Goal: Use online tool/utility: Utilize a website feature to perform a specific function

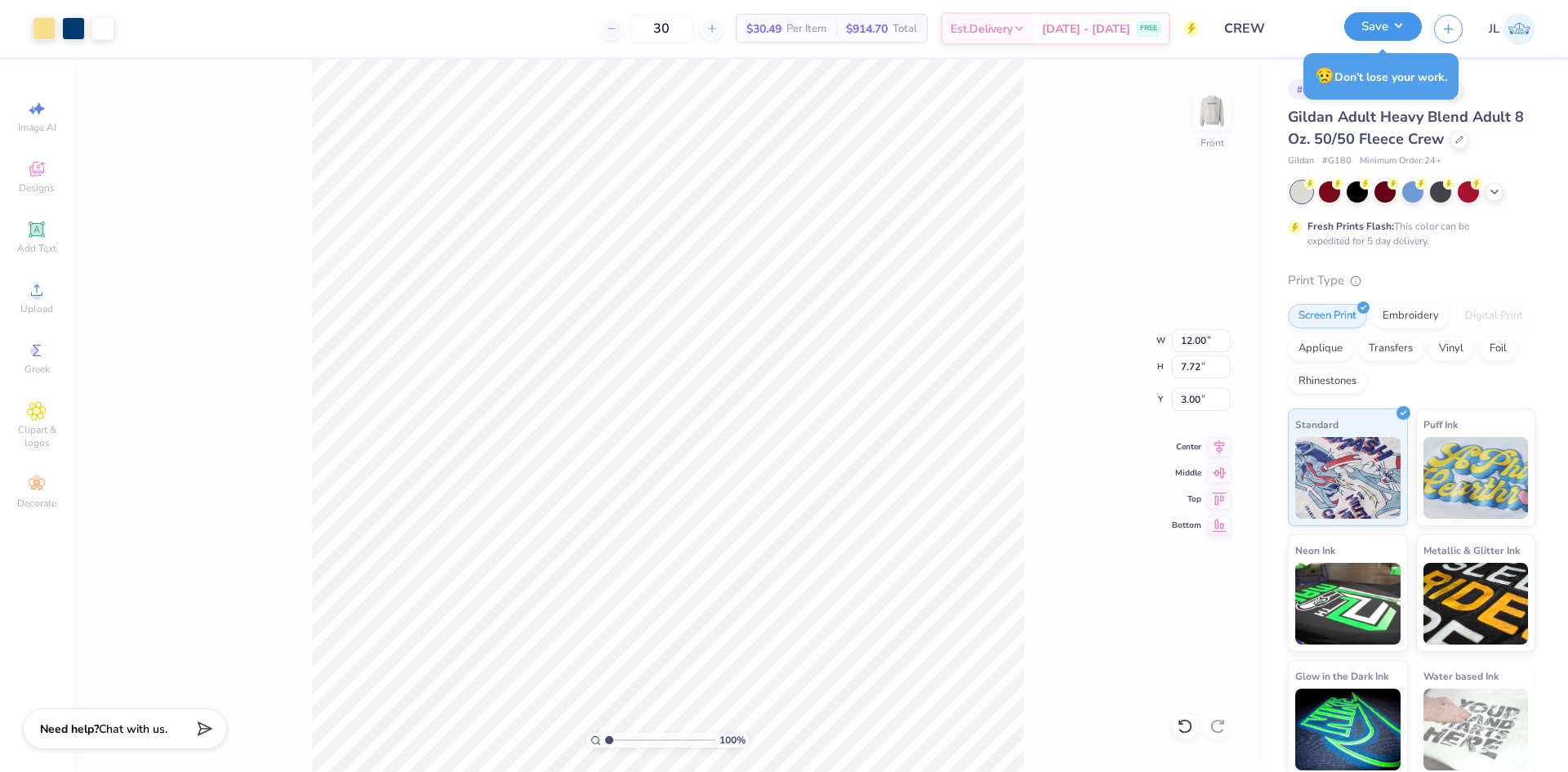
click at [1403, 26] on button "Save" at bounding box center [1383, 27] width 78 height 29
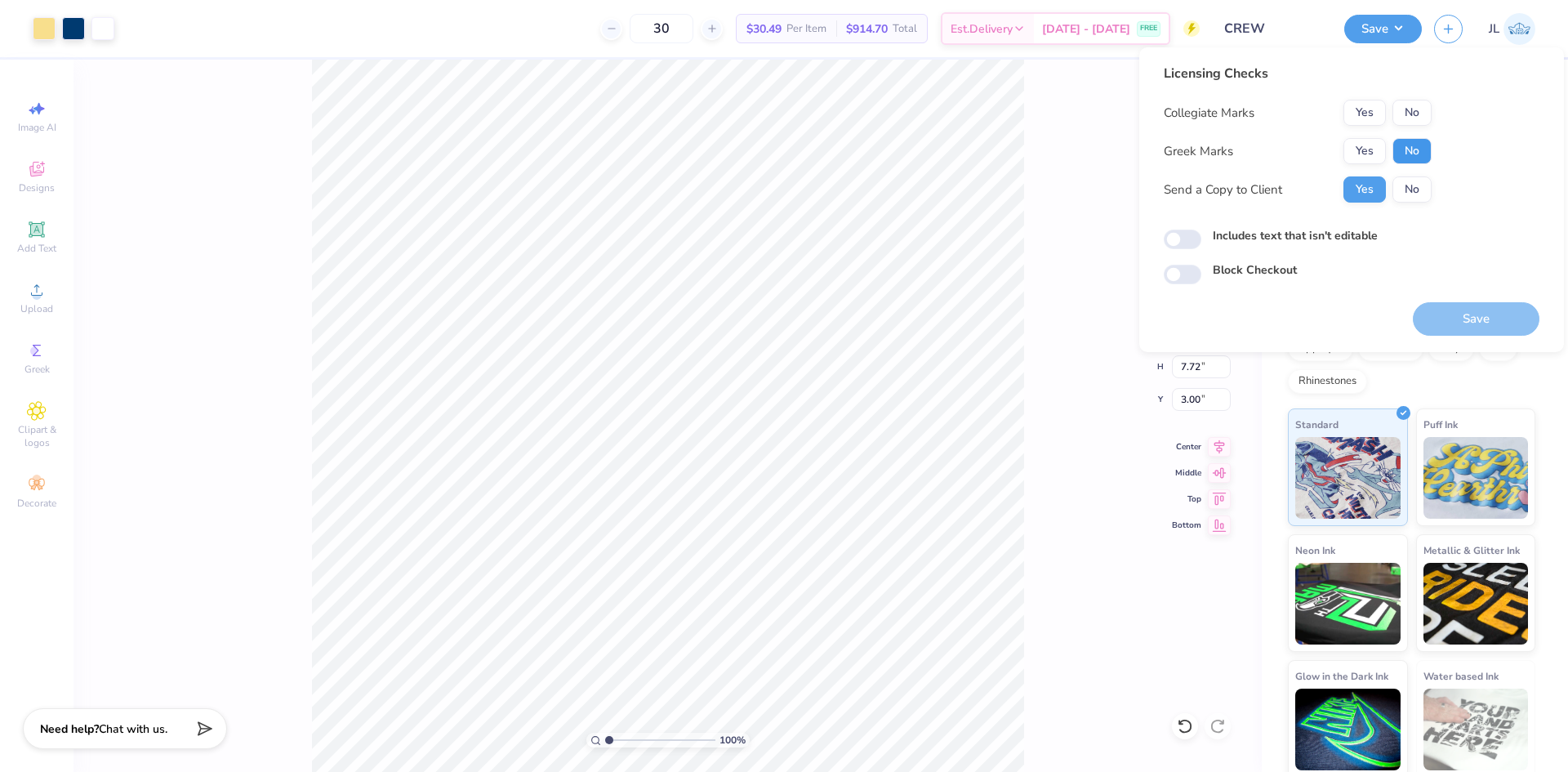
click at [1411, 141] on button "No" at bounding box center [1413, 150] width 39 height 26
click at [1358, 115] on button "Yes" at bounding box center [1365, 112] width 42 height 26
click at [1463, 313] on button "Save" at bounding box center [1477, 319] width 127 height 34
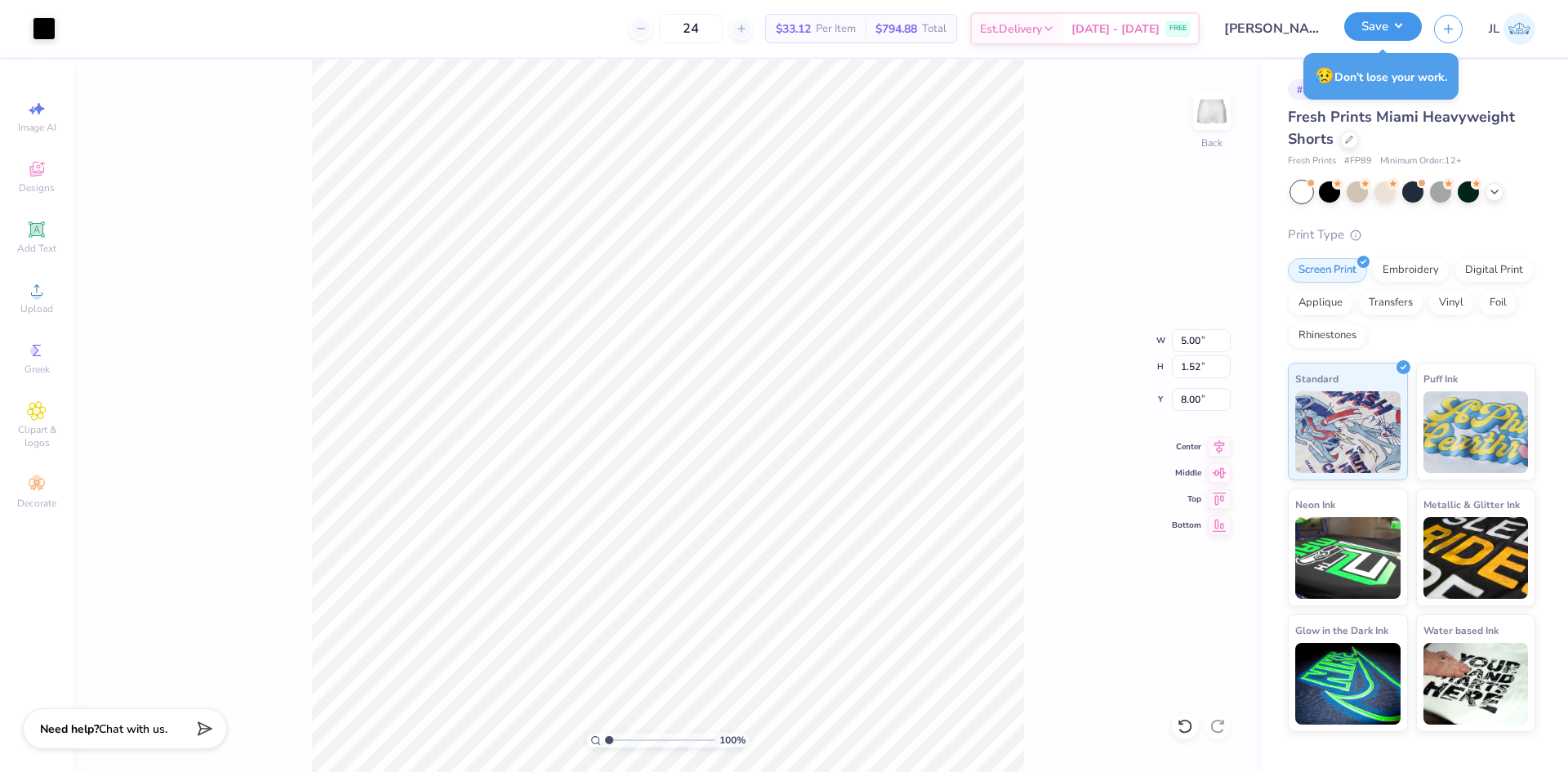
click at [1396, 36] on button "Save" at bounding box center [1383, 27] width 78 height 29
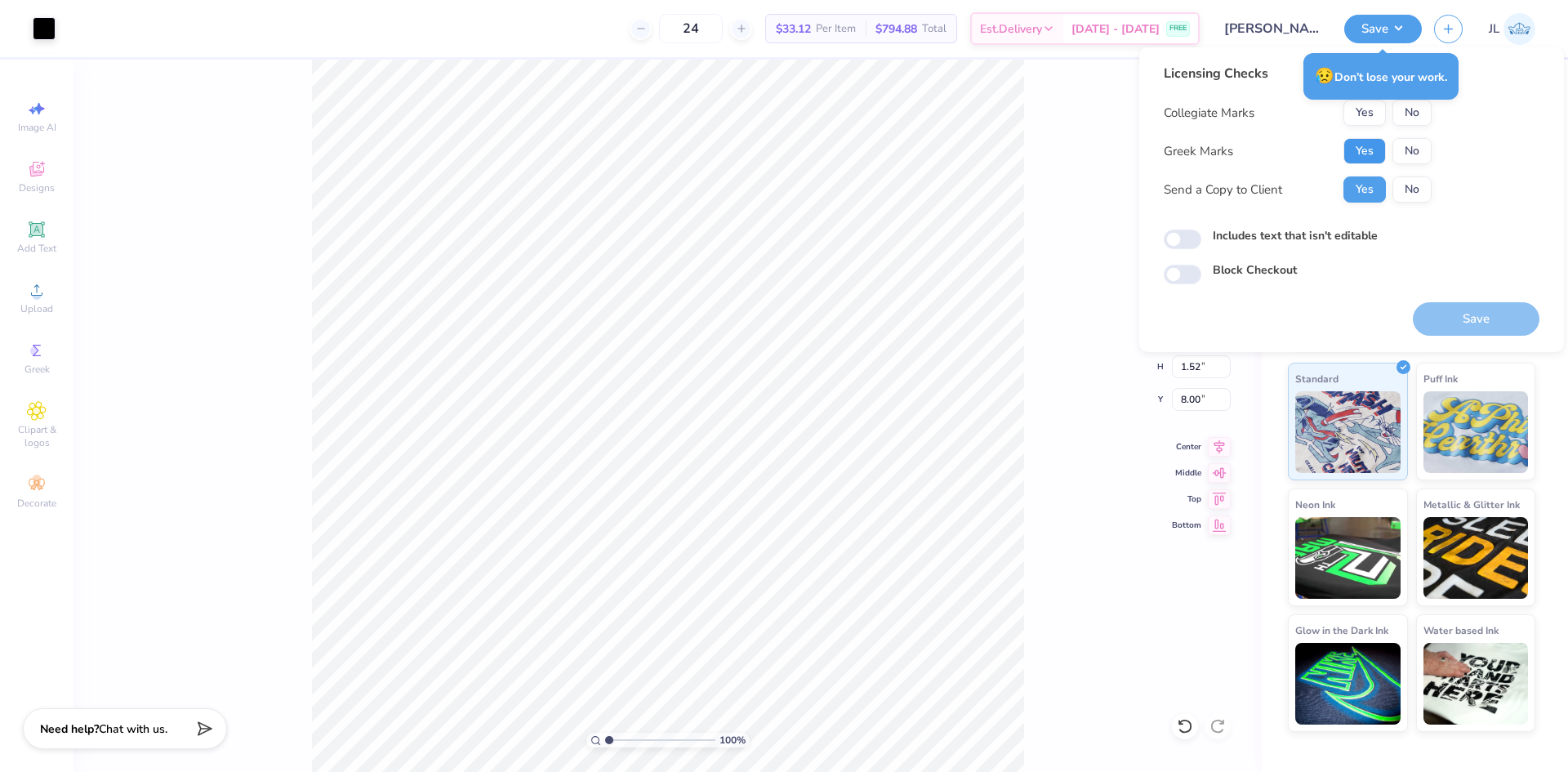
click at [1363, 145] on button "Yes" at bounding box center [1365, 150] width 42 height 26
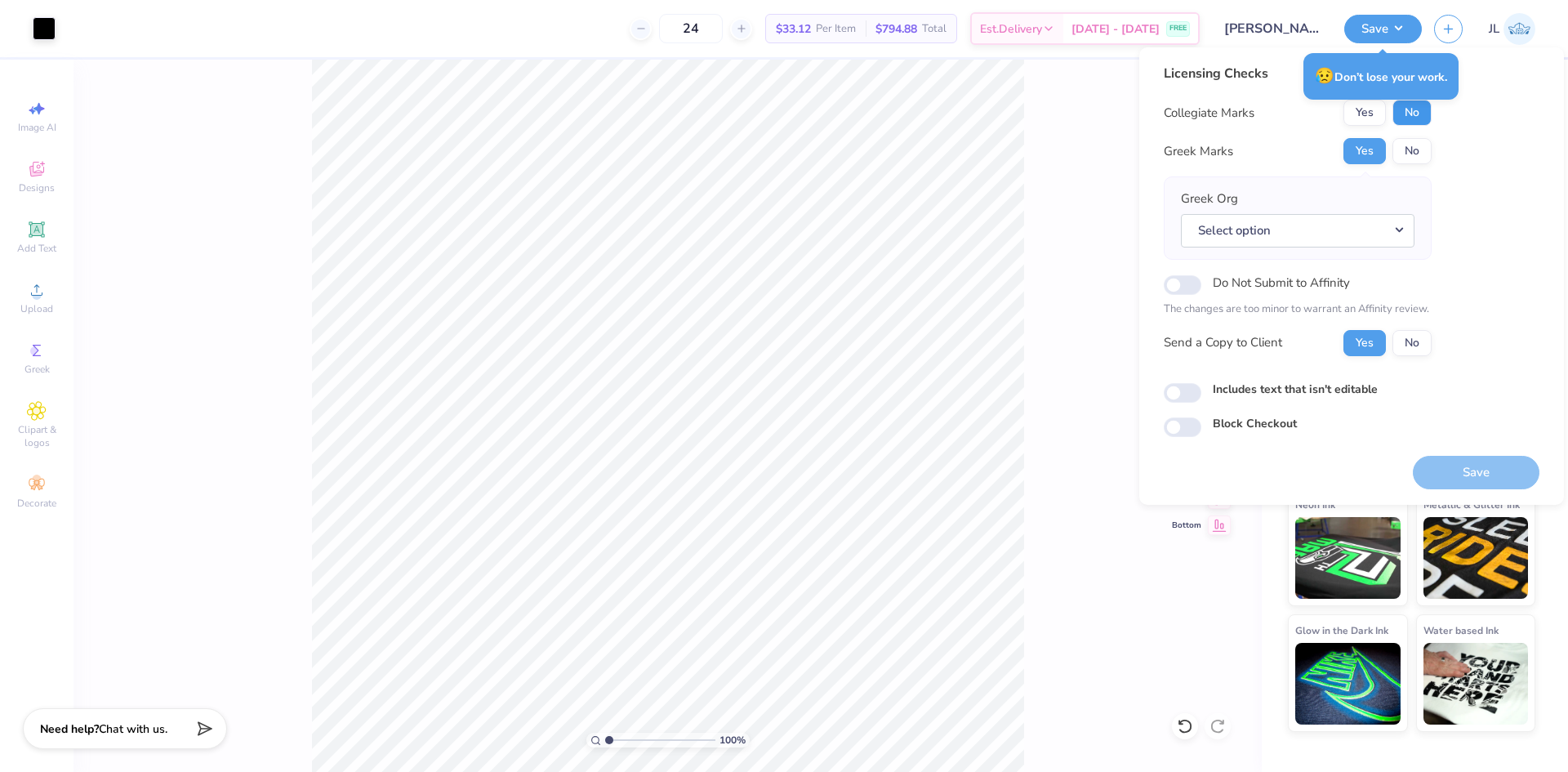
click at [1414, 119] on button "No" at bounding box center [1413, 112] width 39 height 26
click at [1355, 239] on button "Select option" at bounding box center [1298, 231] width 234 height 34
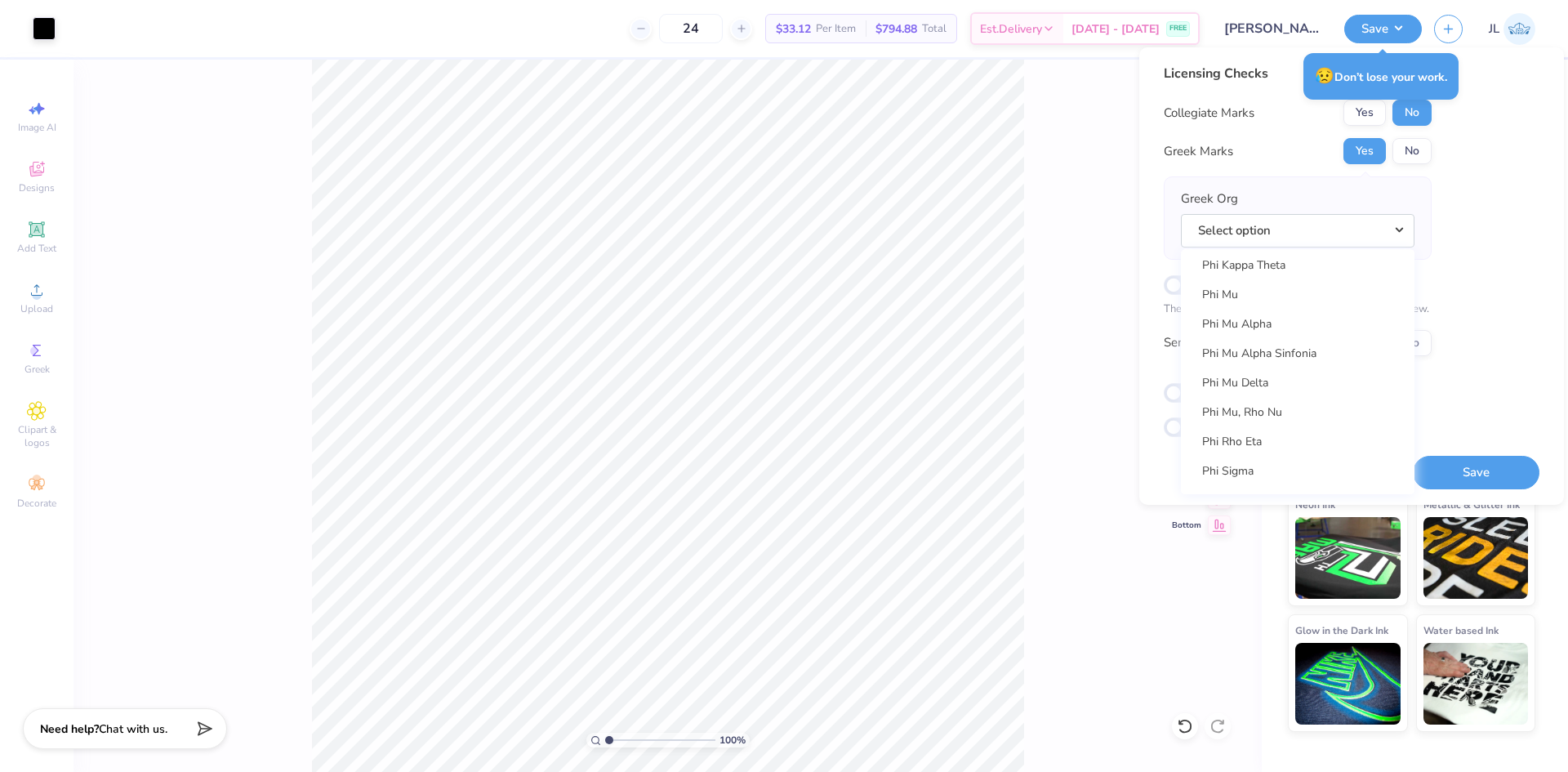
scroll to position [8817, 0]
click at [1270, 304] on link "Phi Mu" at bounding box center [1298, 302] width 220 height 27
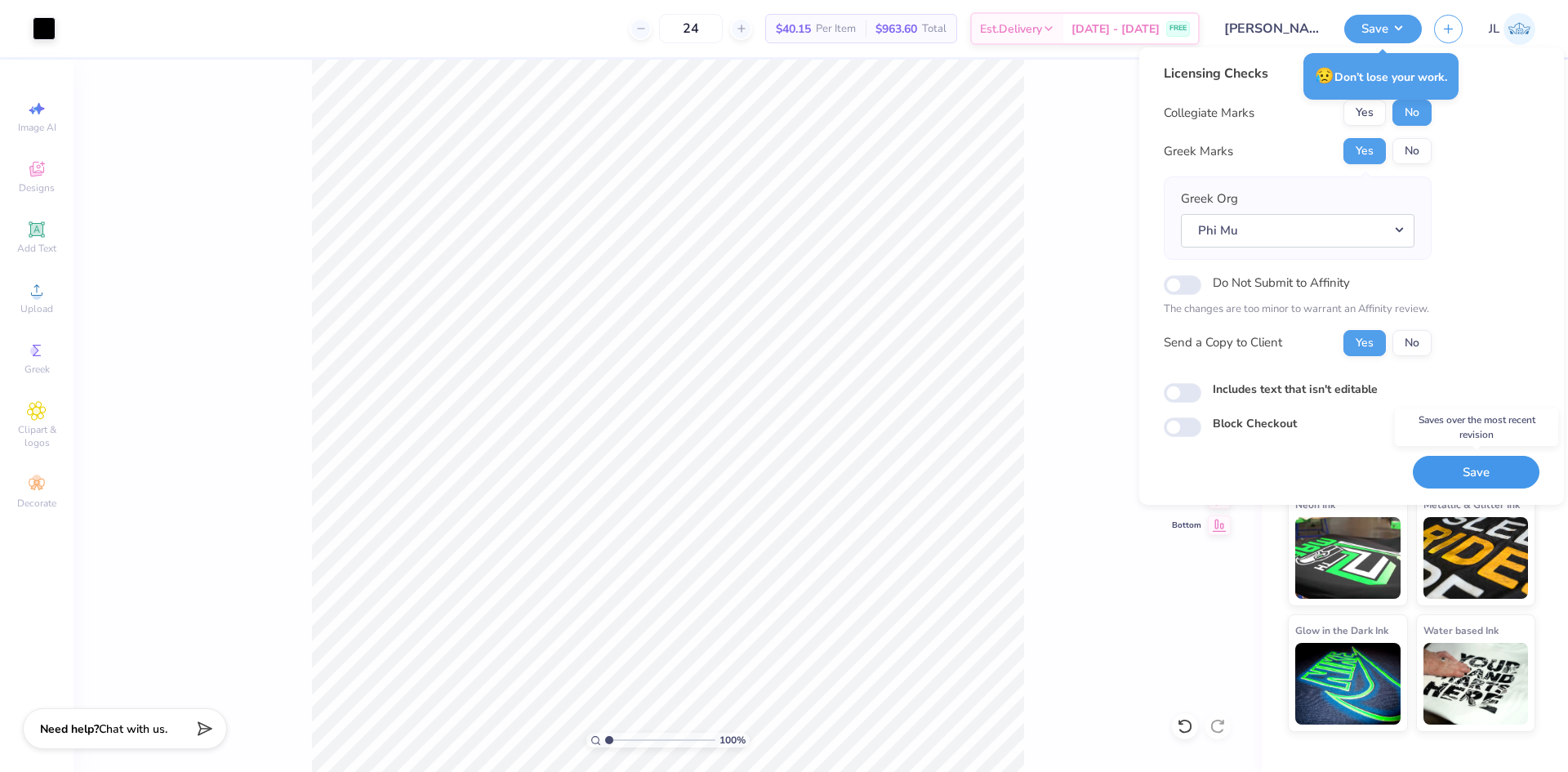
click at [1467, 481] on button "Save" at bounding box center [1477, 473] width 127 height 34
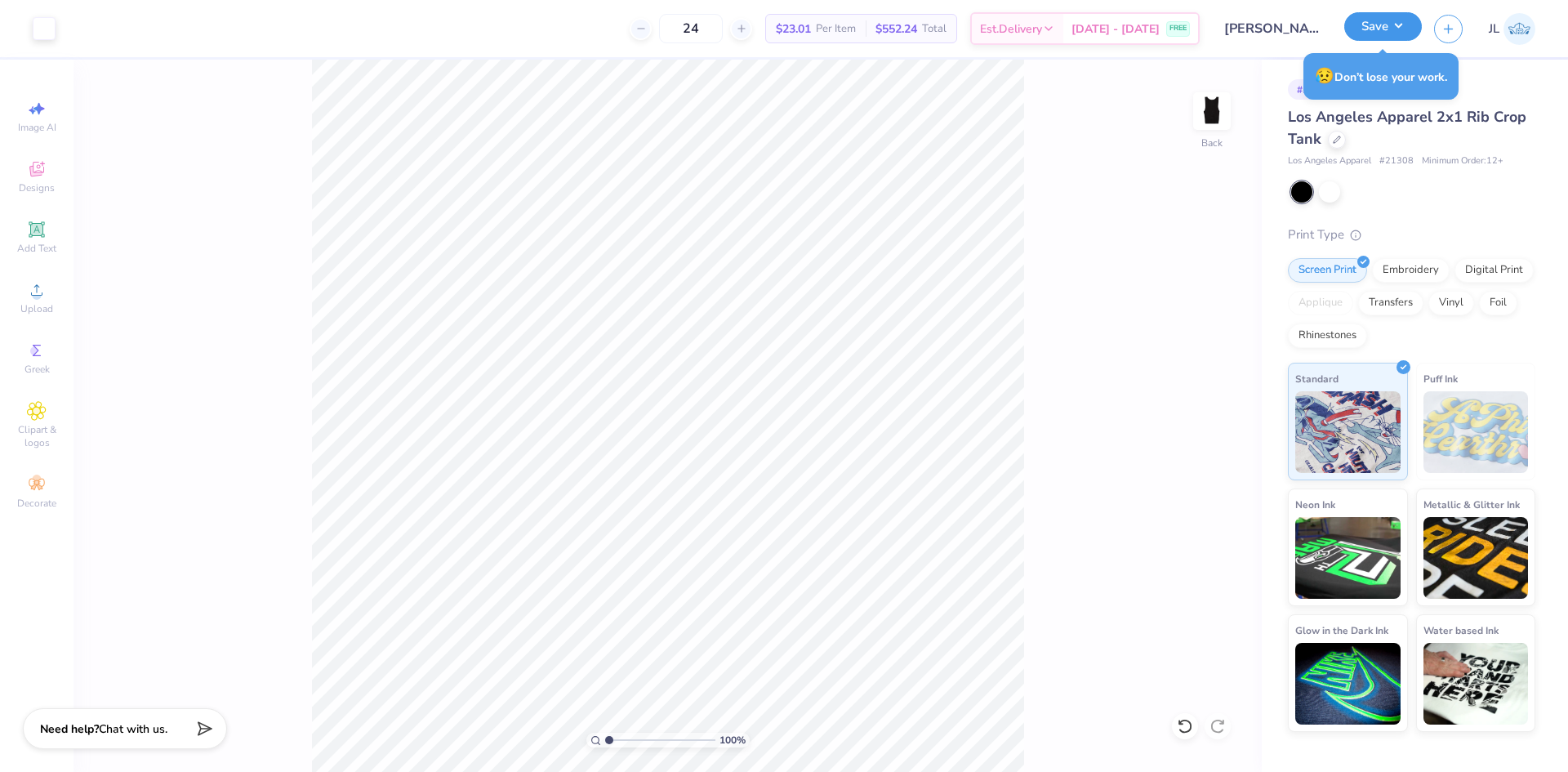
click at [1394, 26] on button "Save" at bounding box center [1383, 27] width 78 height 29
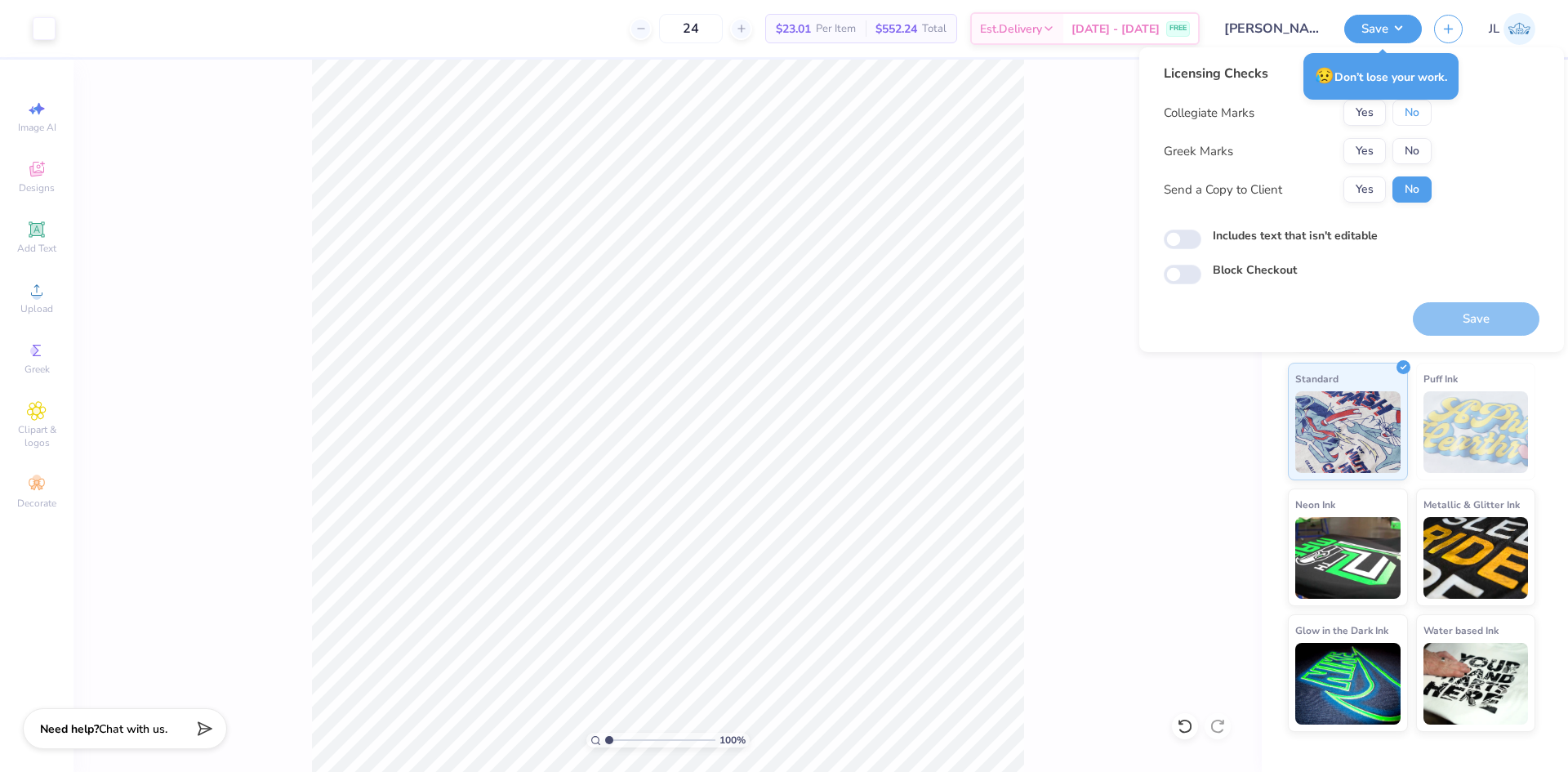
drag, startPoint x: 1399, startPoint y: 118, endPoint x: 1385, endPoint y: 132, distance: 19.8
click at [1398, 117] on button "No" at bounding box center [1413, 112] width 39 height 26
click at [1370, 143] on button "Yes" at bounding box center [1365, 150] width 42 height 26
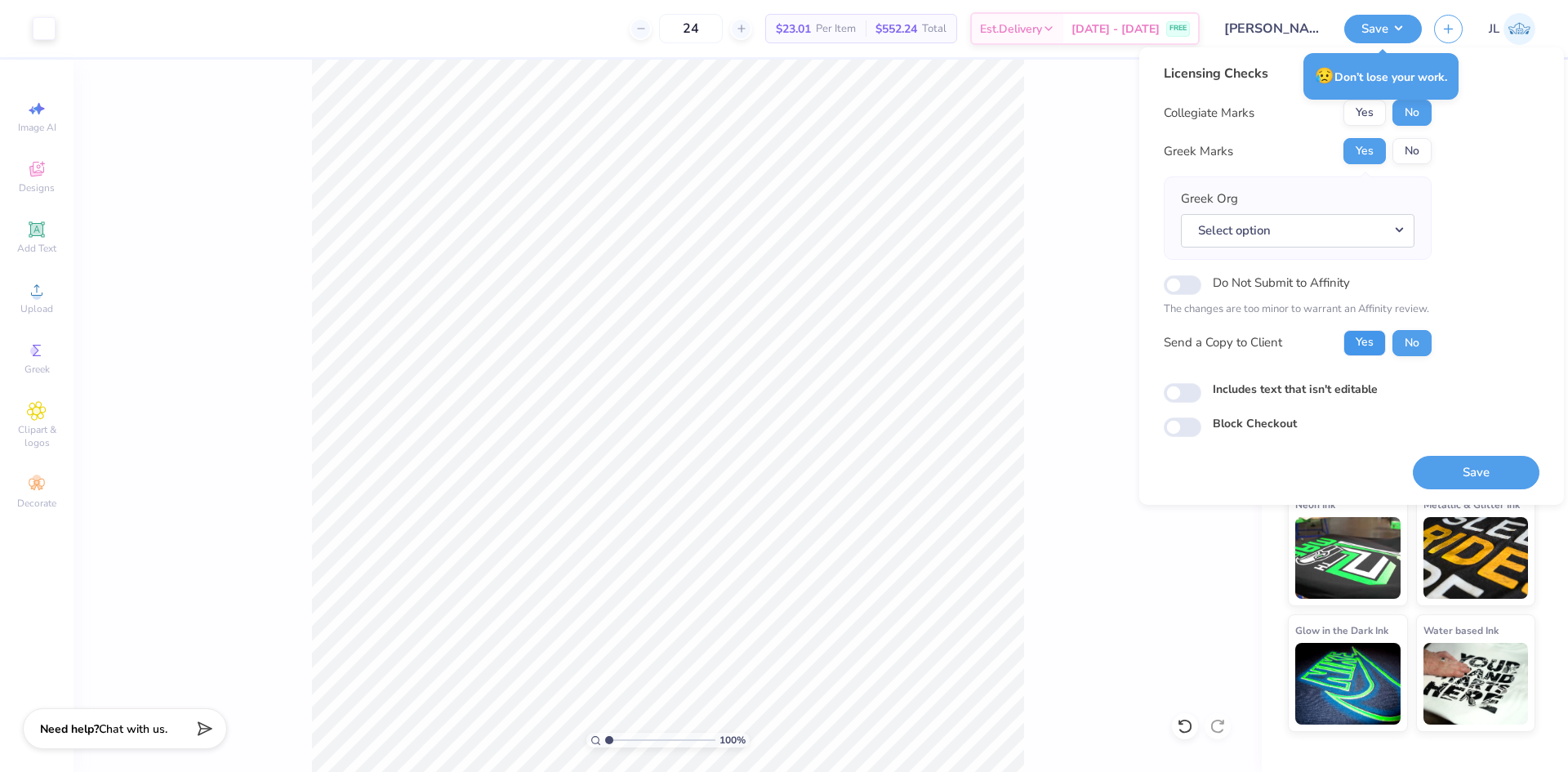
click at [1347, 334] on button "Yes" at bounding box center [1365, 343] width 42 height 26
click at [1340, 228] on button "Select option" at bounding box center [1298, 231] width 234 height 34
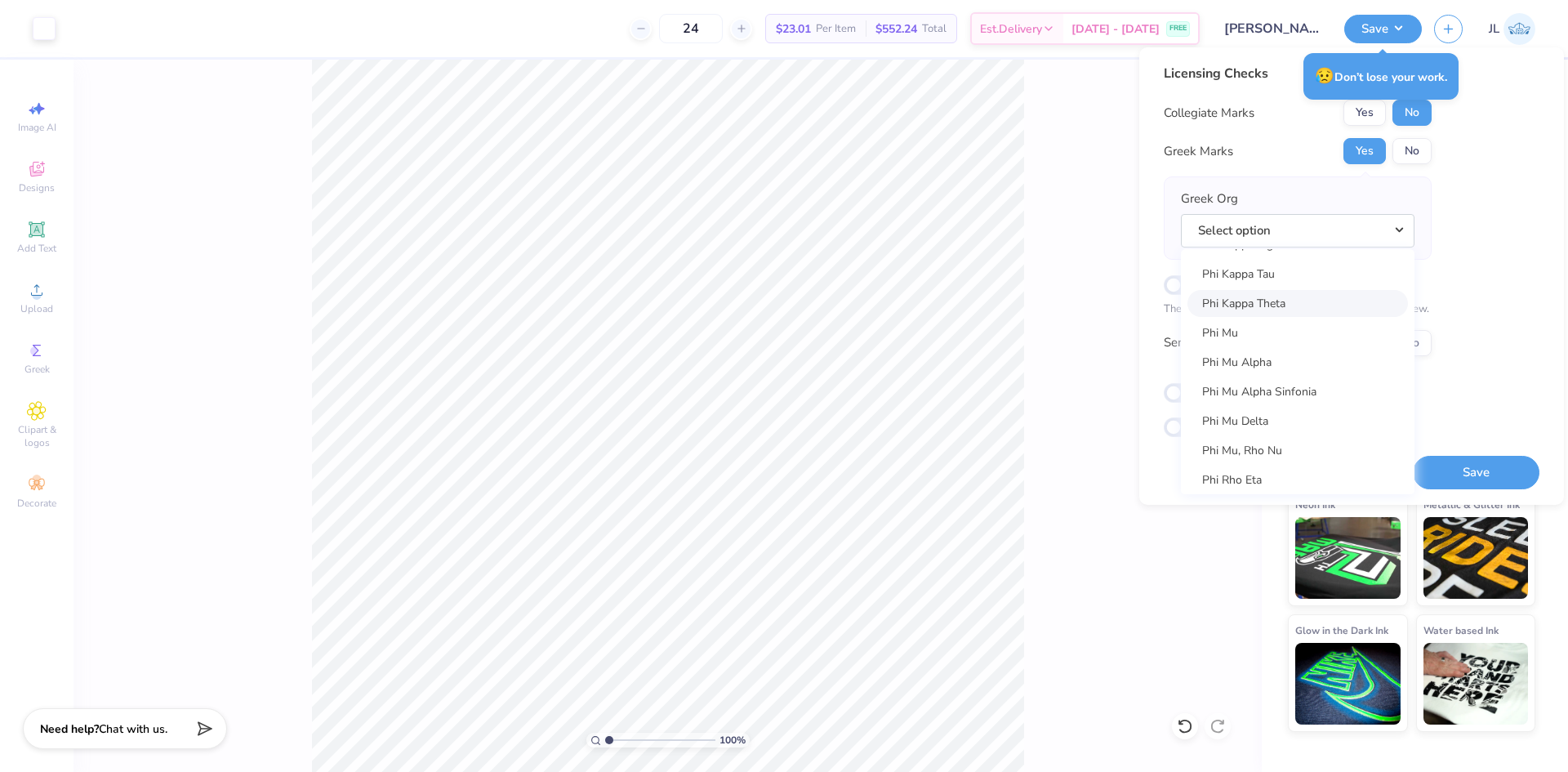
scroll to position [8778, 0]
click at [1278, 341] on link "Phi Mu" at bounding box center [1298, 340] width 220 height 27
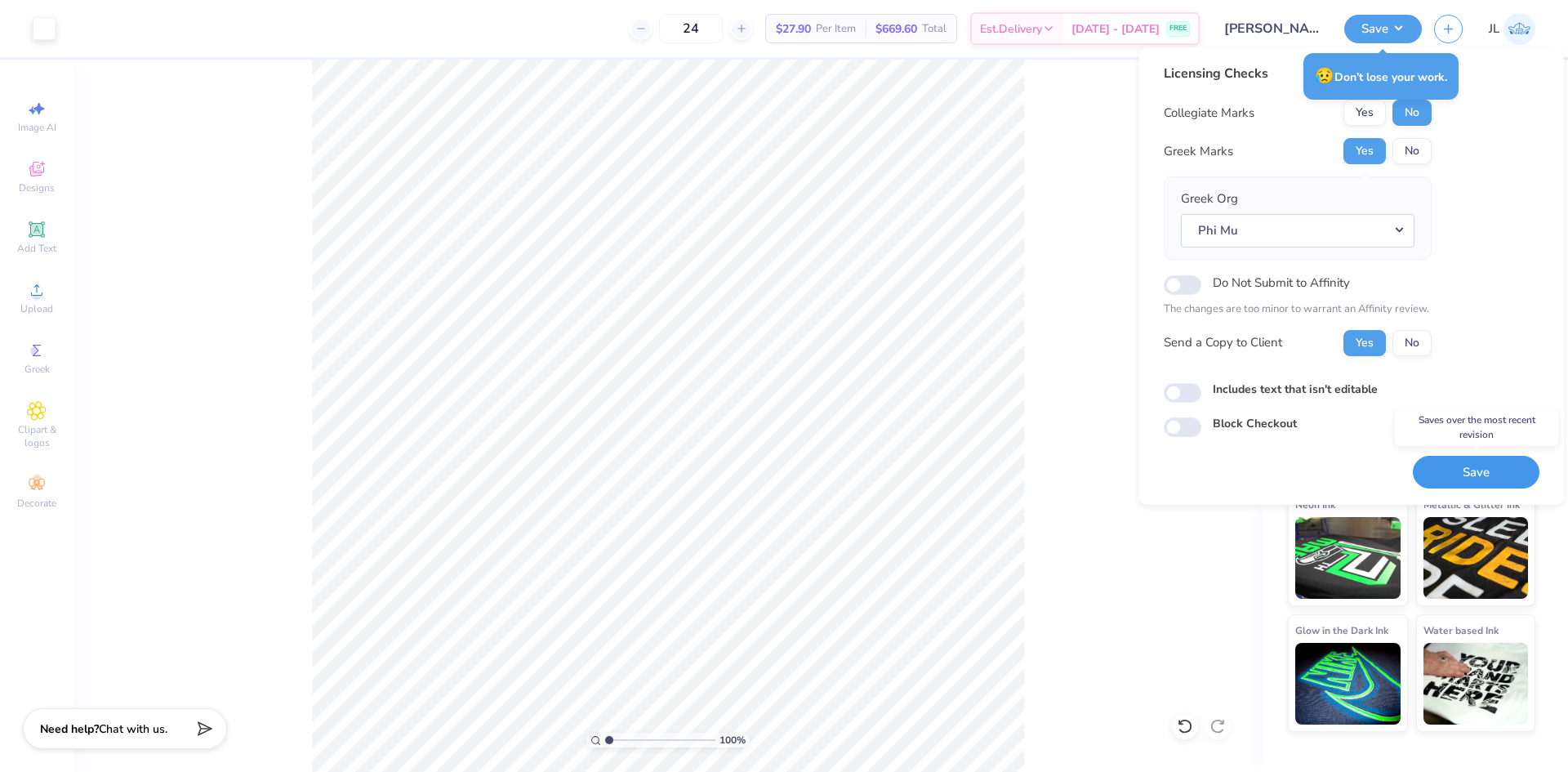
click at [1437, 465] on button "Save" at bounding box center [1477, 473] width 127 height 34
